Goal: Task Accomplishment & Management: Manage account settings

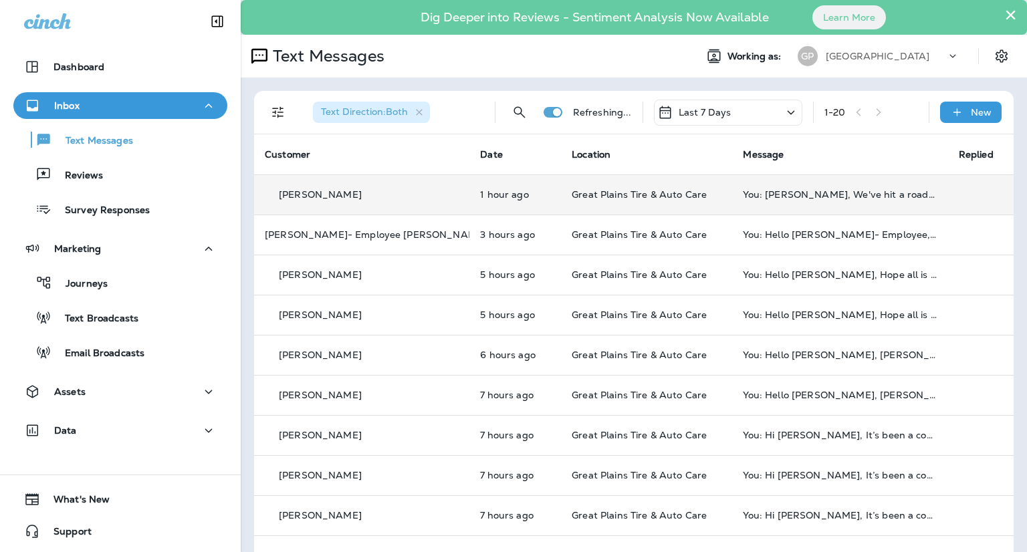
click at [345, 201] on div "[PERSON_NAME]" at bounding box center [362, 195] width 194 height 14
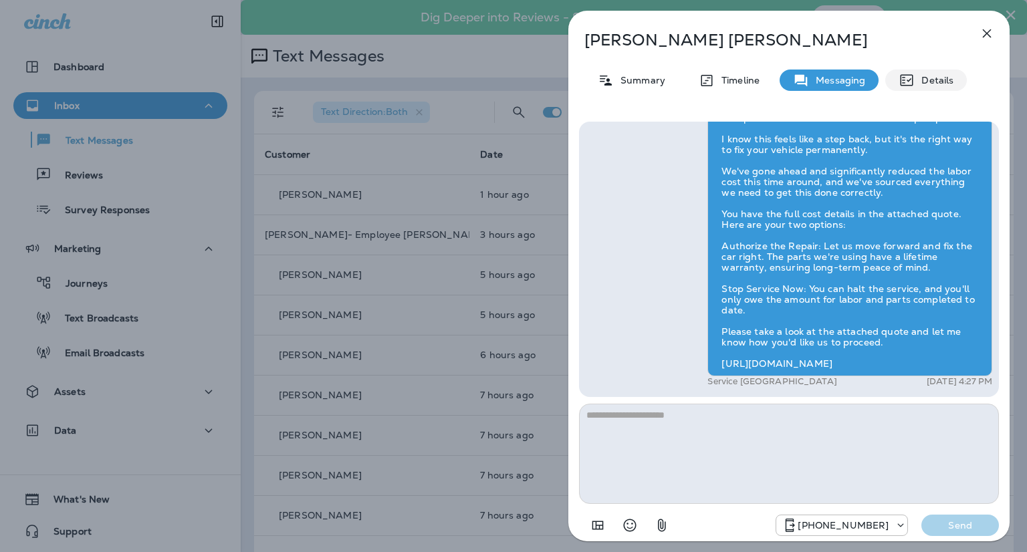
click at [944, 77] on p "Details" at bounding box center [934, 80] width 39 height 11
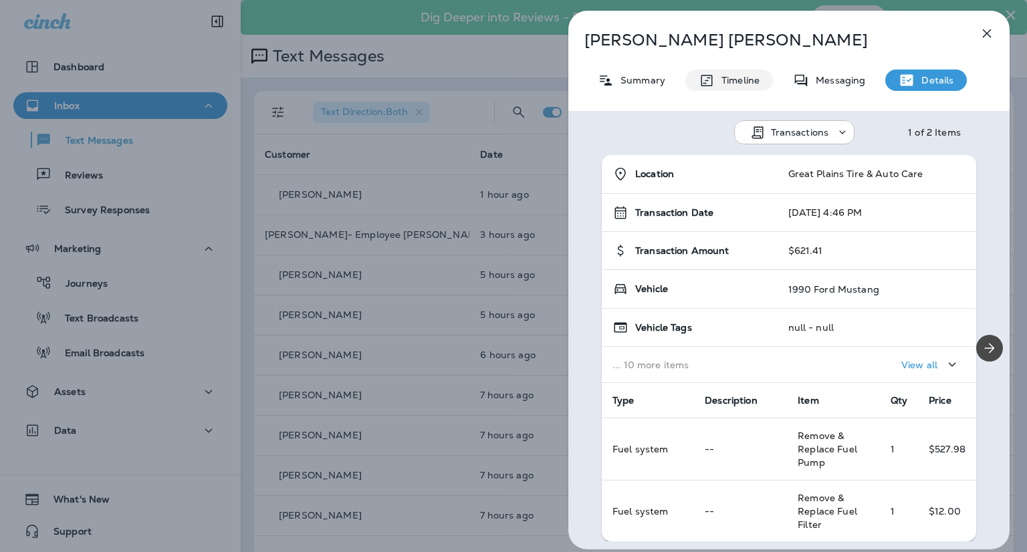
click at [709, 77] on icon at bounding box center [706, 80] width 11 height 11
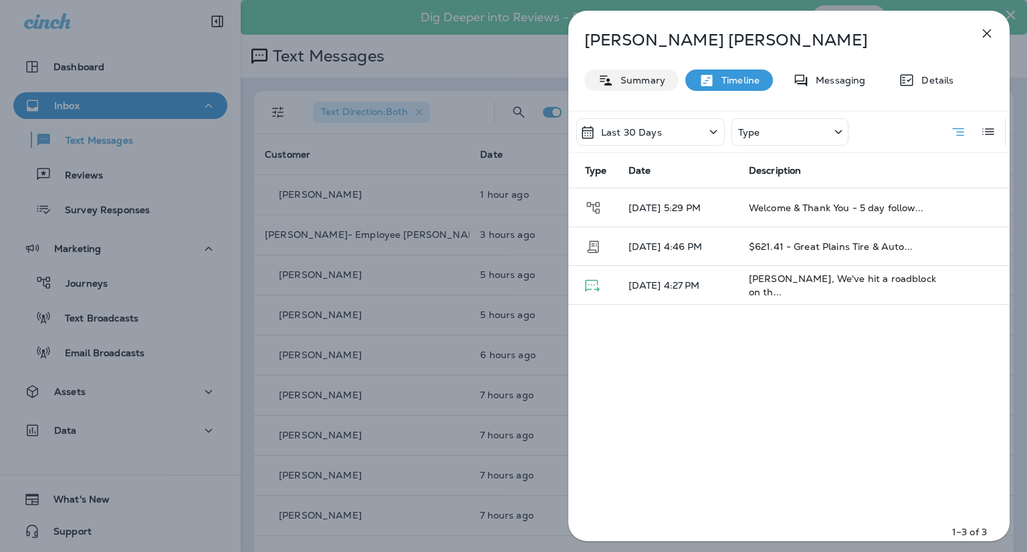
click at [653, 76] on p "Summary" at bounding box center [639, 80] width 51 height 11
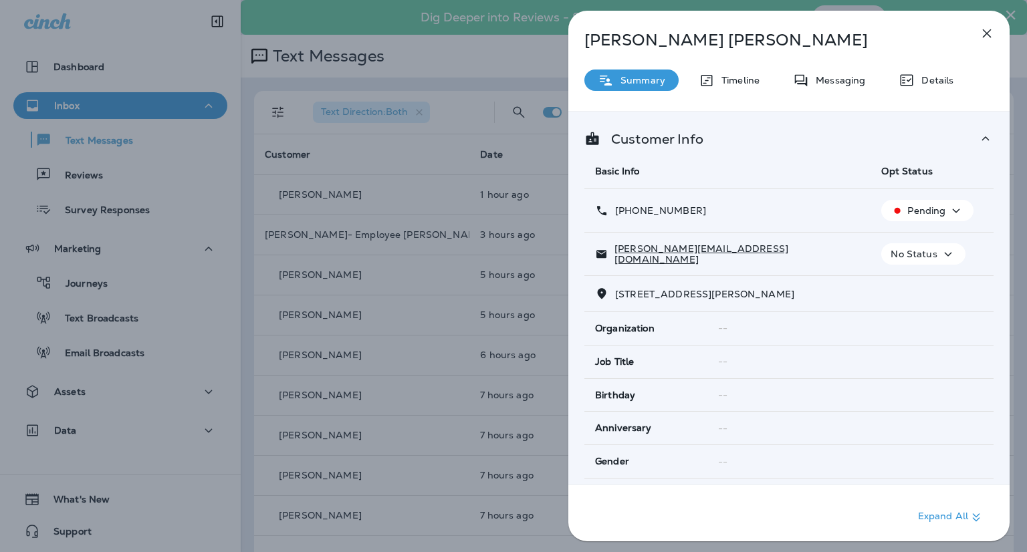
click at [915, 212] on p "Pending" at bounding box center [926, 210] width 38 height 11
click at [917, 240] on p "Opt out" at bounding box center [919, 242] width 36 height 11
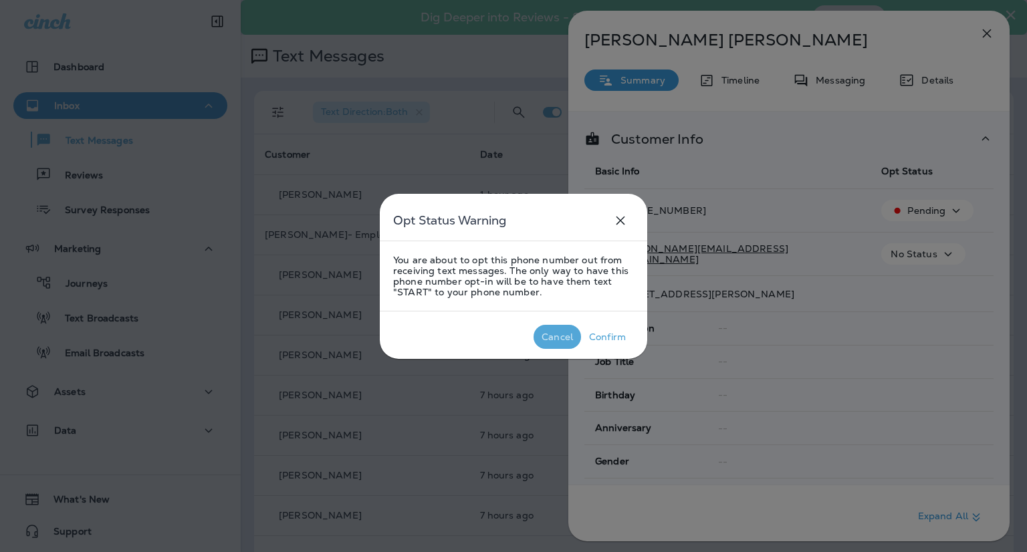
click at [568, 329] on p "Cancel" at bounding box center [557, 337] width 37 height 16
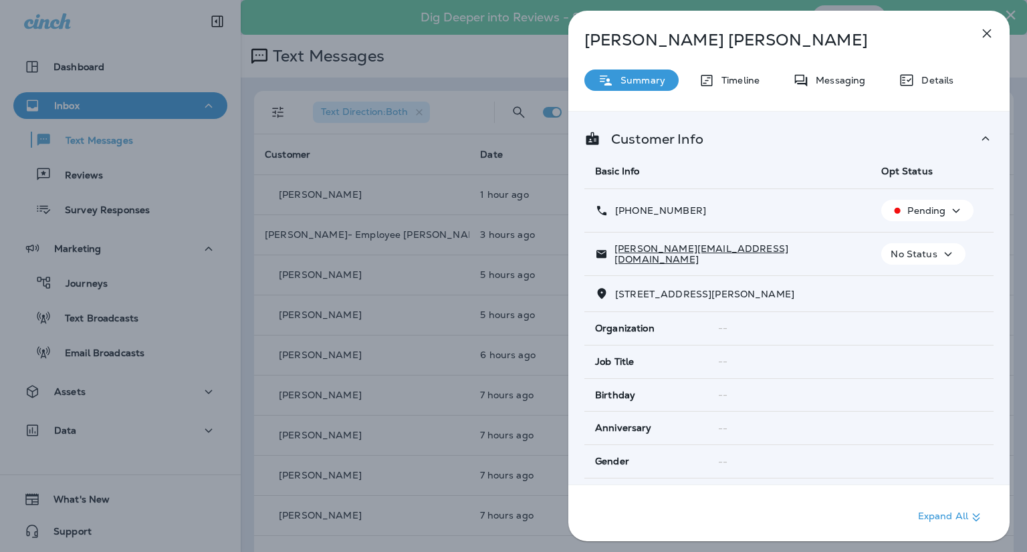
click at [907, 209] on p "Pending" at bounding box center [926, 210] width 38 height 11
click at [907, 271] on p "Reset Status" at bounding box center [931, 274] width 60 height 11
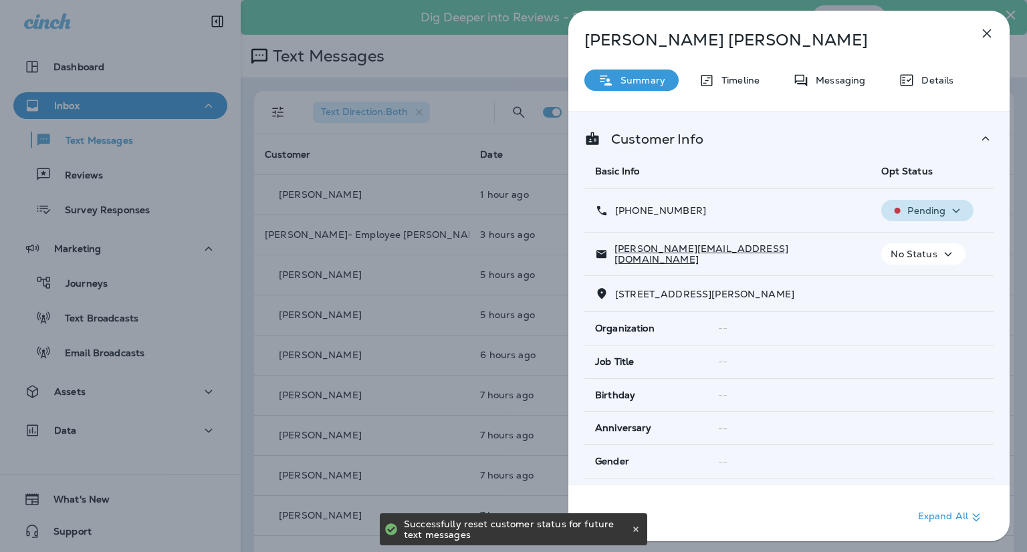
click at [909, 211] on p "Pending" at bounding box center [926, 210] width 38 height 11
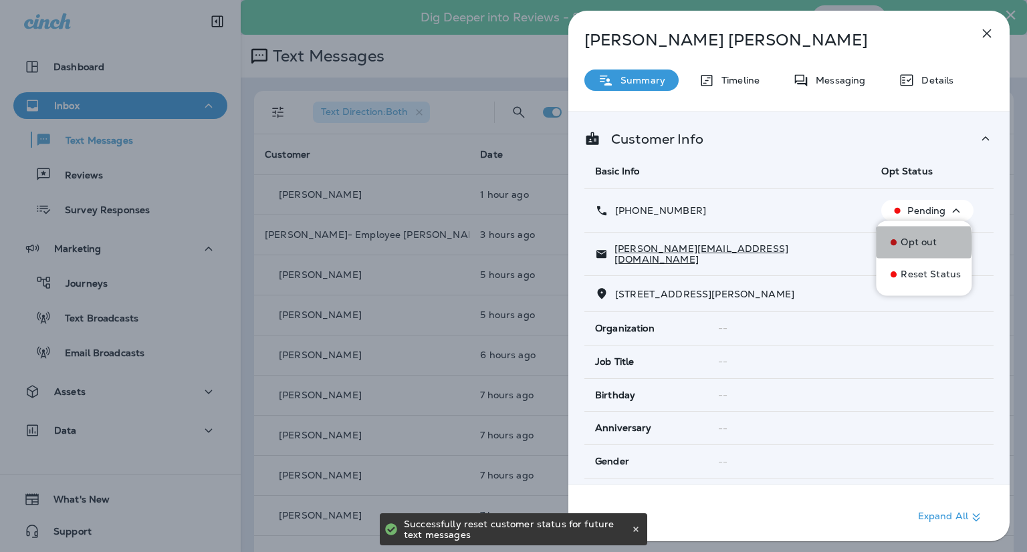
click at [907, 243] on p "Opt out" at bounding box center [919, 242] width 36 height 11
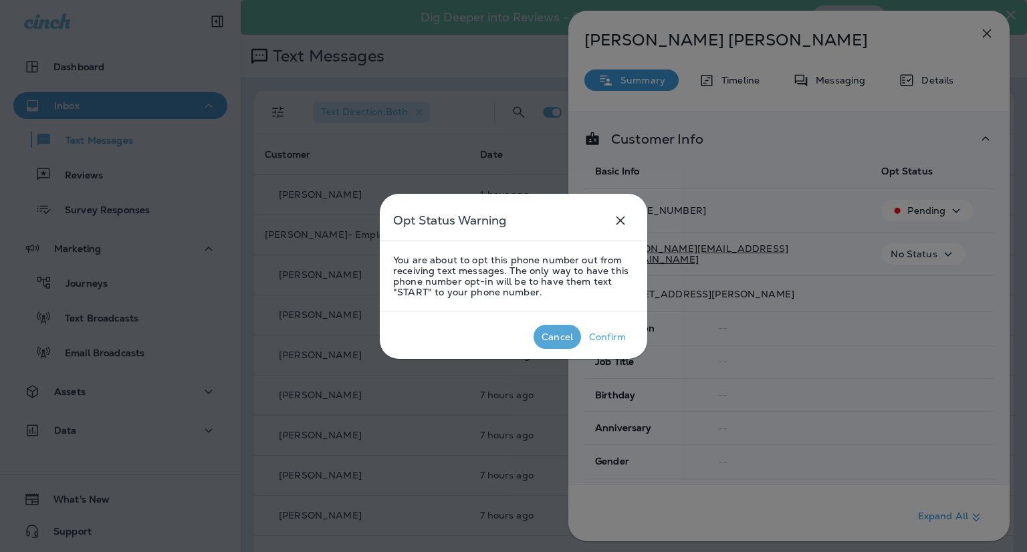
click at [556, 330] on p "Cancel" at bounding box center [557, 337] width 37 height 16
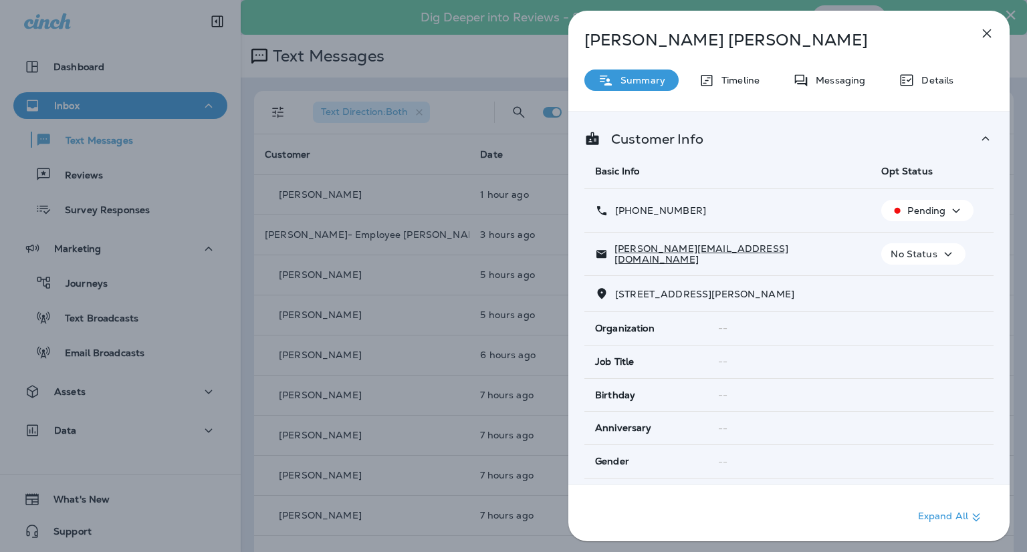
click at [990, 38] on icon "button" at bounding box center [987, 33] width 16 height 16
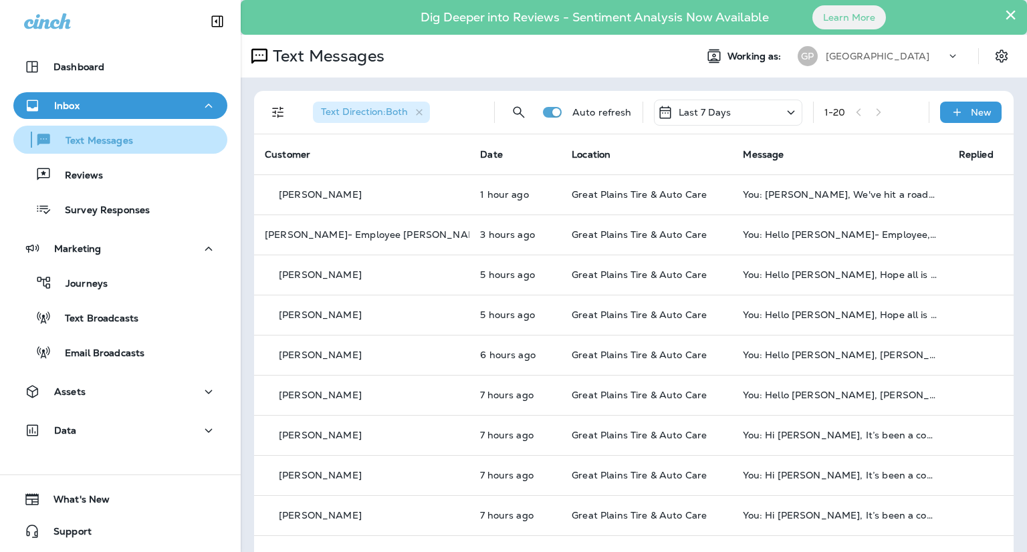
click at [93, 139] on p "Text Messages" at bounding box center [92, 141] width 81 height 13
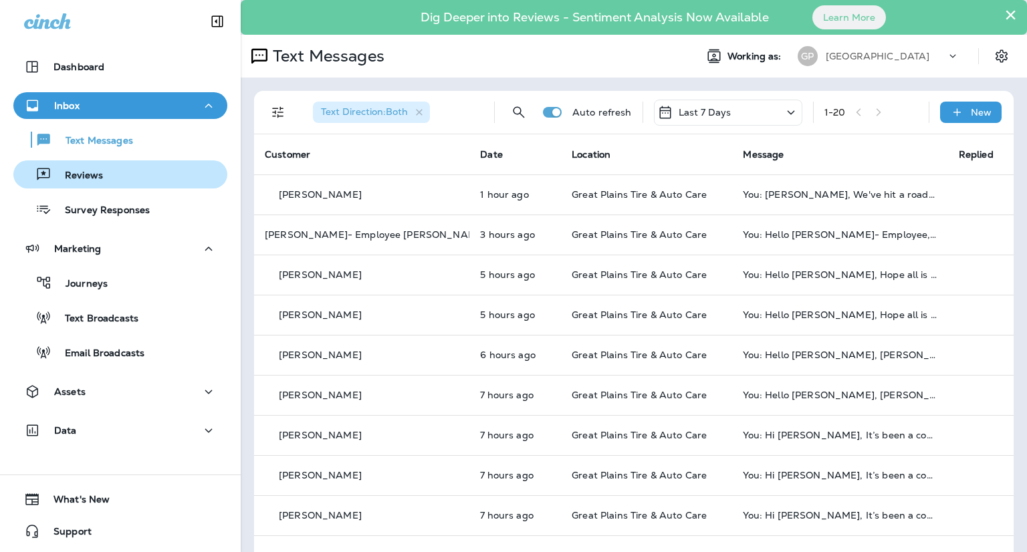
click at [83, 171] on p "Reviews" at bounding box center [76, 176] width 51 height 13
